Goal: Task Accomplishment & Management: Use online tool/utility

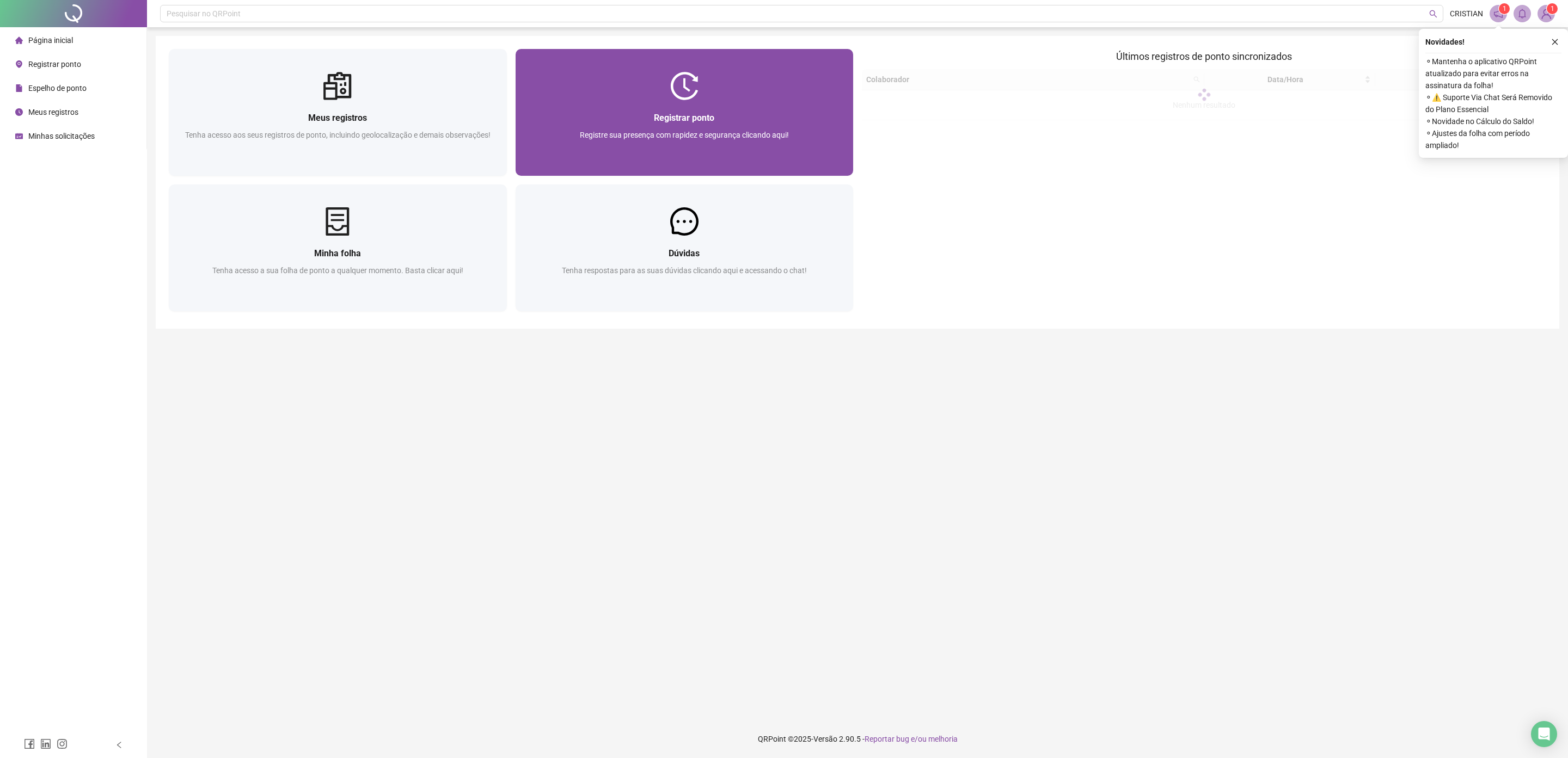
click at [775, 164] on div "Registre sua presença com rapidez e segurança clicando aqui!" at bounding box center [684, 147] width 312 height 36
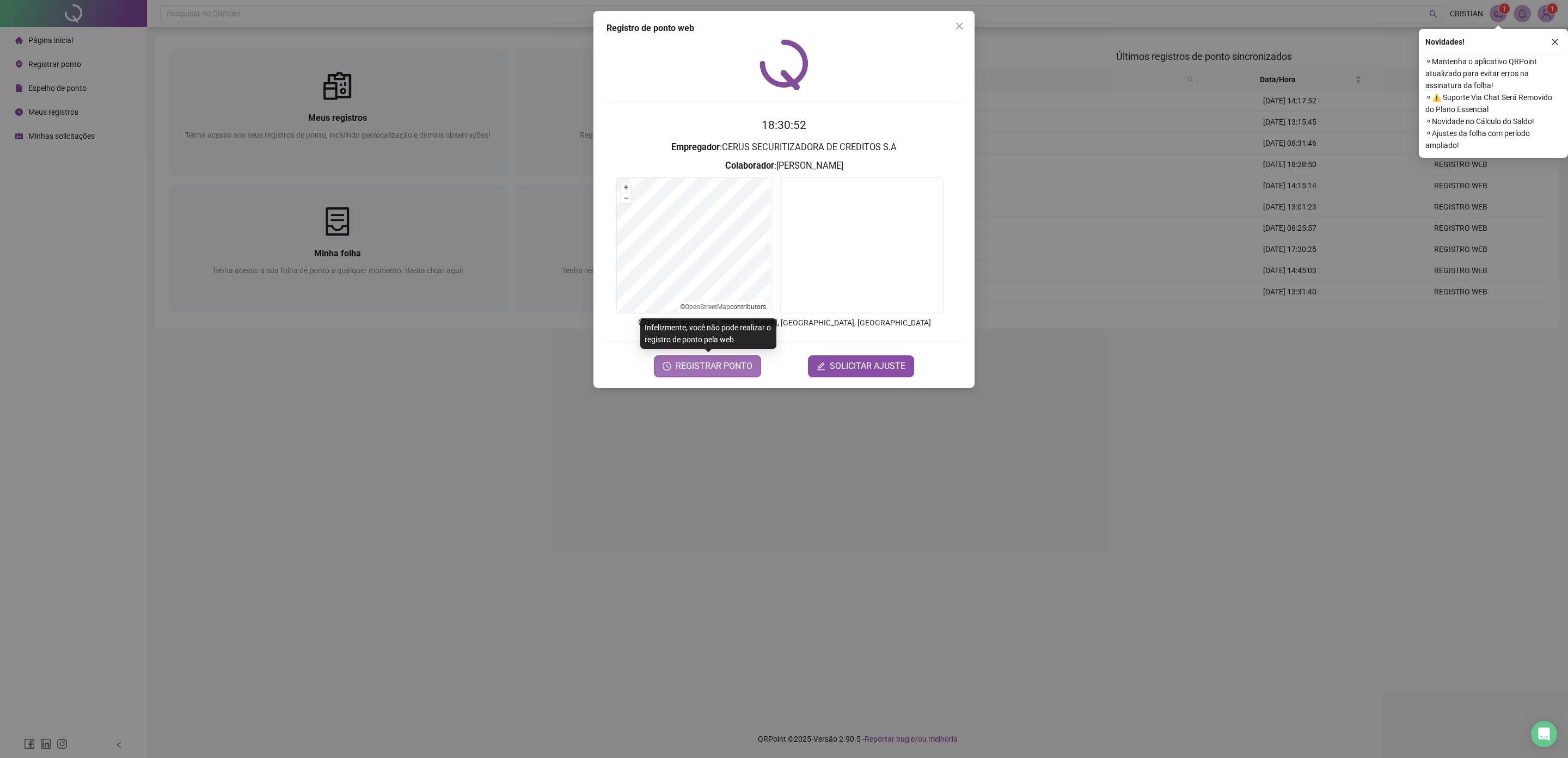
click at [724, 360] on span "REGISTRAR PONTO" at bounding box center [713, 366] width 77 height 13
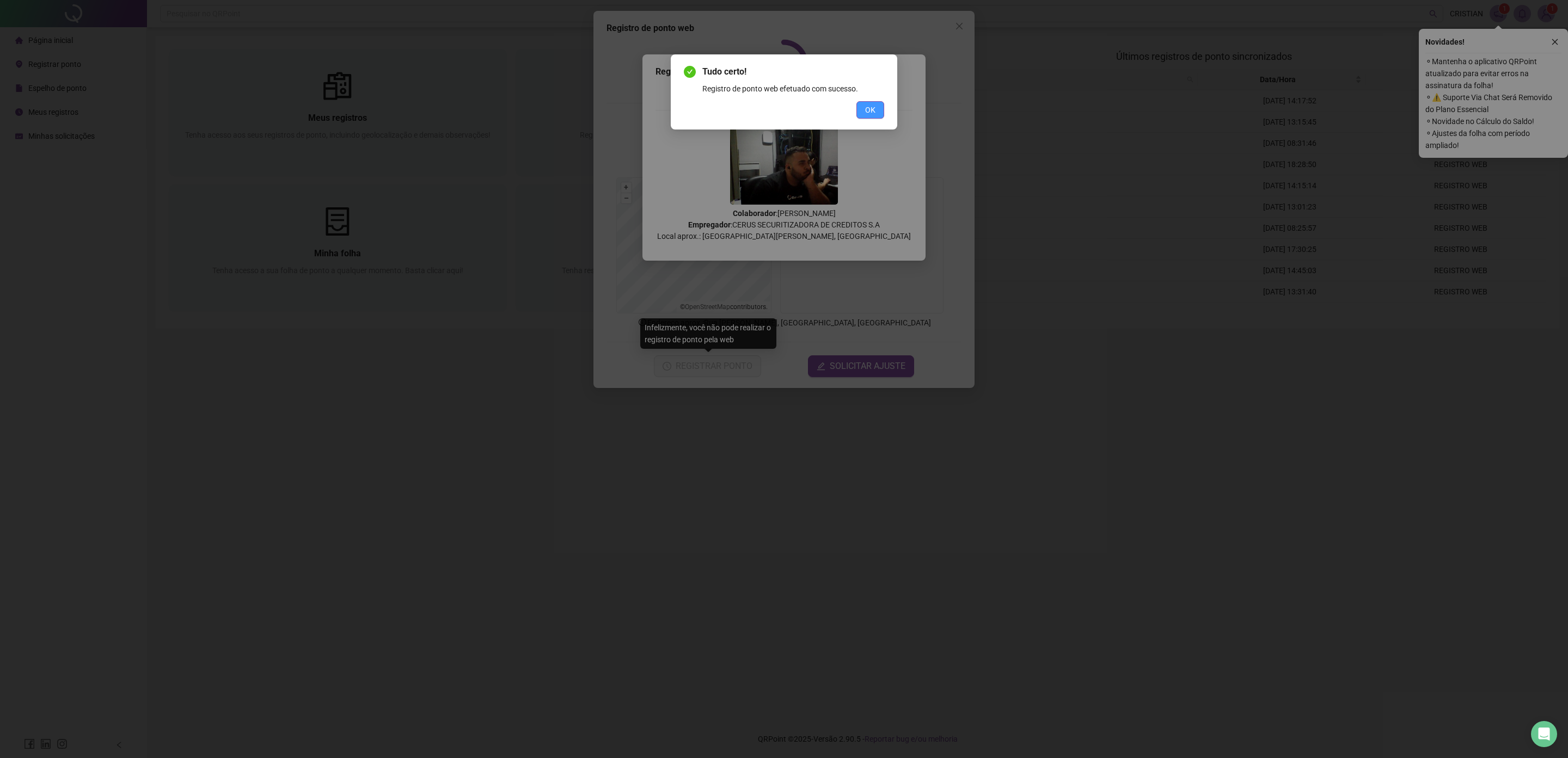
click at [880, 110] on button "OK" at bounding box center [870, 109] width 28 height 17
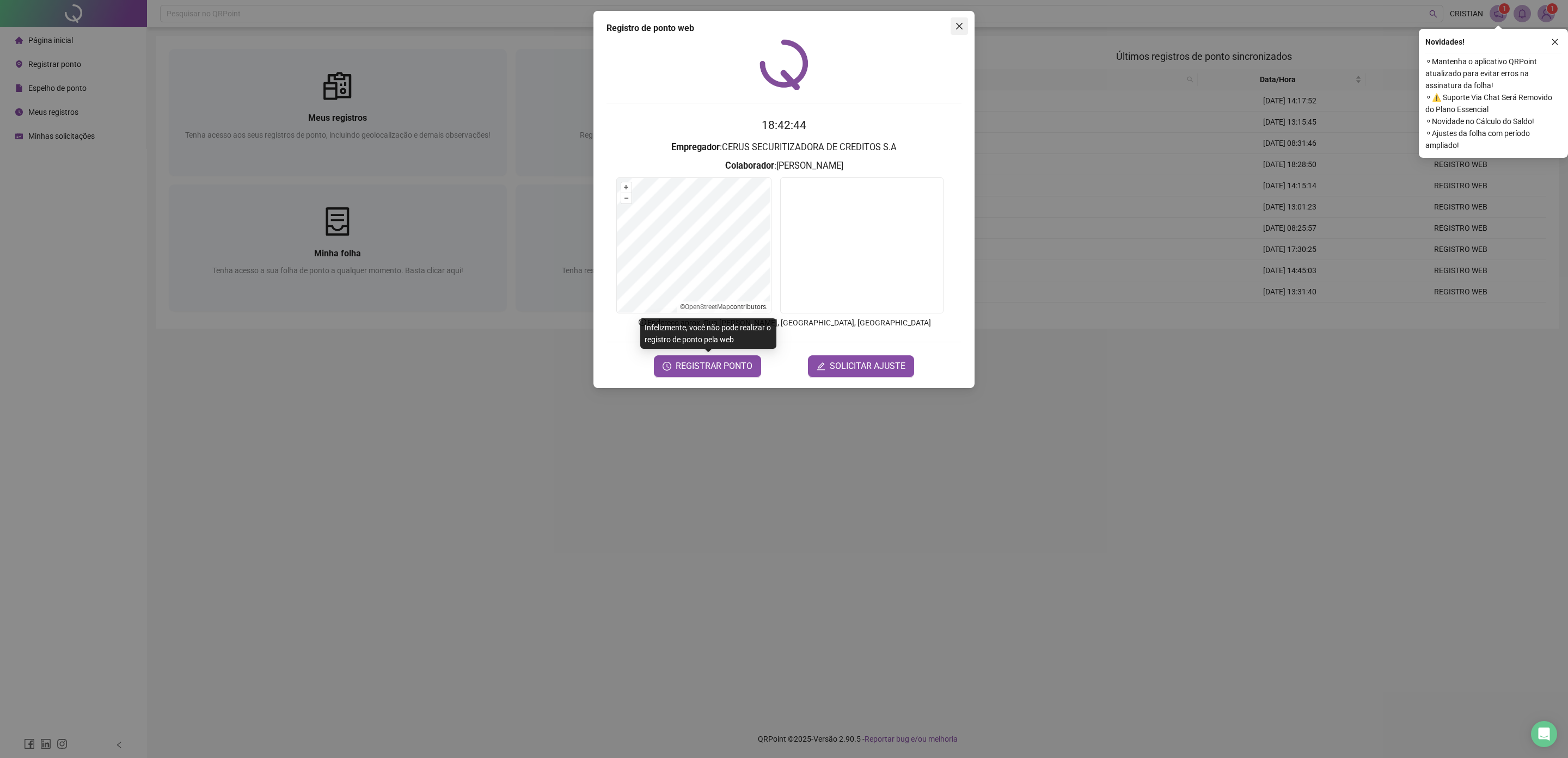
click at [953, 30] on span "Close" at bounding box center [959, 26] width 17 height 9
